Goal: Find contact information: Find contact information

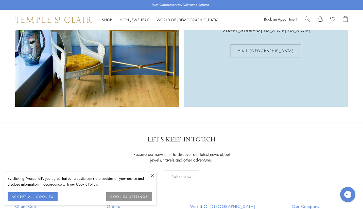
scroll to position [1386, 0]
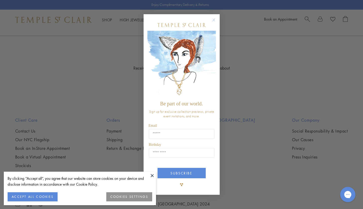
click at [213, 20] on circle "Close dialog" at bounding box center [214, 20] width 6 height 6
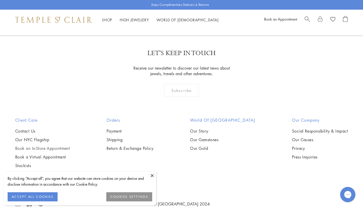
click at [48, 145] on link "Book an In-Store Appointment" at bounding box center [42, 148] width 55 height 6
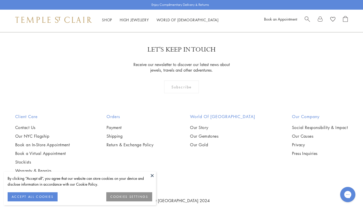
scroll to position [216, 0]
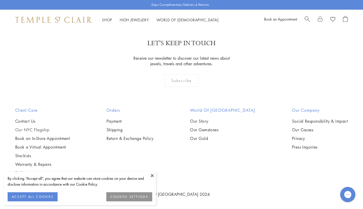
click at [38, 131] on link "Our NYC Flagship" at bounding box center [42, 130] width 55 height 6
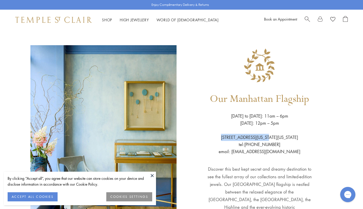
drag, startPoint x: 268, startPoint y: 137, endPoint x: 224, endPoint y: 139, distance: 43.4
click at [224, 139] on p "[STREET_ADDRESS][US_STATE][US_STATE] tel:[PHONE_NUMBER] email: [EMAIL_ADDRESS][…" at bounding box center [260, 141] width 82 height 28
copy p "[STREET_ADDRESS][US_STATE]"
click at [294, 139] on p "[STREET_ADDRESS][US_STATE][US_STATE] tel:[PHONE_NUMBER] email: [EMAIL_ADDRESS][…" at bounding box center [260, 141] width 82 height 28
click at [242, 138] on p "[STREET_ADDRESS][US_STATE][US_STATE] tel:[PHONE_NUMBER] email: [EMAIL_ADDRESS][…" at bounding box center [260, 141] width 82 height 28
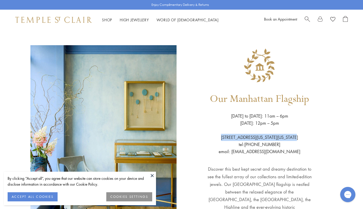
drag, startPoint x: 226, startPoint y: 136, endPoint x: 294, endPoint y: 136, distance: 68.5
click at [294, 136] on p "[STREET_ADDRESS][US_STATE][US_STATE] tel:[PHONE_NUMBER] email: [EMAIL_ADDRESS][…" at bounding box center [260, 141] width 82 height 28
click at [152, 175] on button at bounding box center [152, 176] width 8 height 8
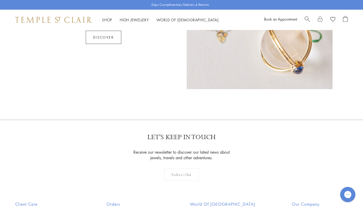
scroll to position [425, 0]
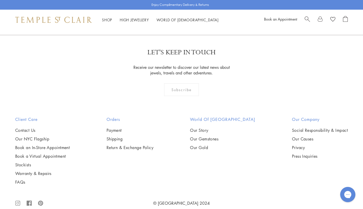
drag, startPoint x: 19, startPoint y: 193, endPoint x: 38, endPoint y: 2, distance: 192.3
drag, startPoint x: 28, startPoint y: 193, endPoint x: 32, endPoint y: 14, distance: 179.2
